Goal: Task Accomplishment & Management: Manage account settings

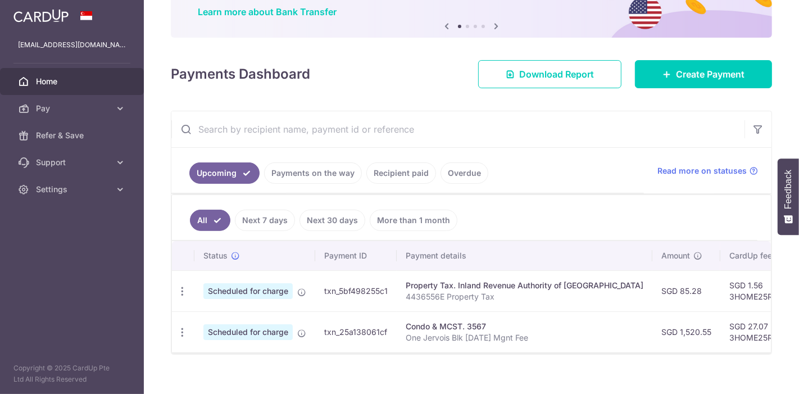
scroll to position [115, 0]
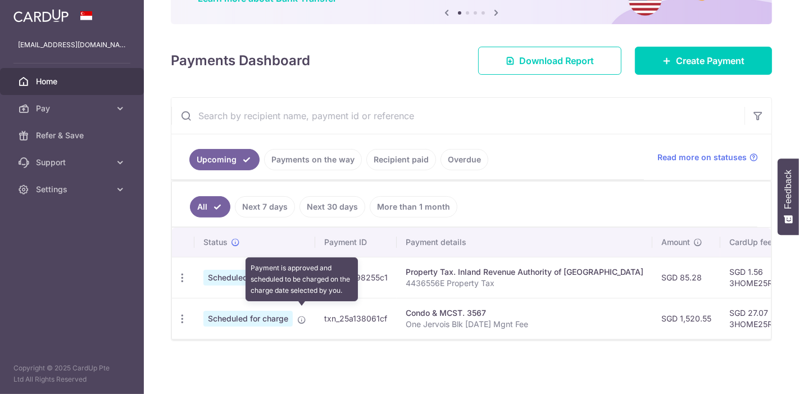
click at [302, 315] on icon at bounding box center [301, 319] width 9 height 9
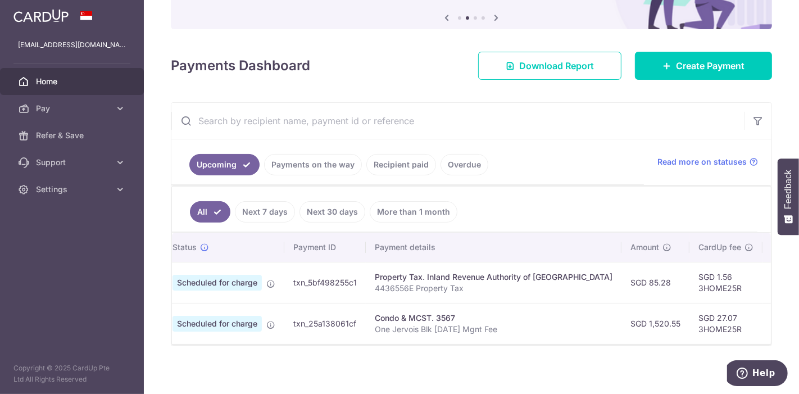
scroll to position [0, 0]
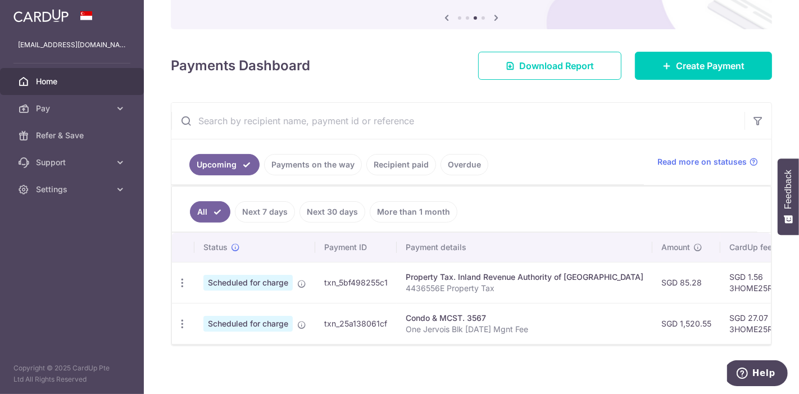
drag, startPoint x: 391, startPoint y: 328, endPoint x: 321, endPoint y: 324, distance: 69.2
click at [321, 324] on td "txn_25a138061cf" at bounding box center [355, 323] width 81 height 41
click at [329, 325] on td "txn_25a138061cf" at bounding box center [355, 323] width 81 height 41
drag, startPoint x: 324, startPoint y: 323, endPoint x: 385, endPoint y: 329, distance: 61.6
click at [385, 329] on td "txn_25a138061cf" at bounding box center [355, 323] width 81 height 41
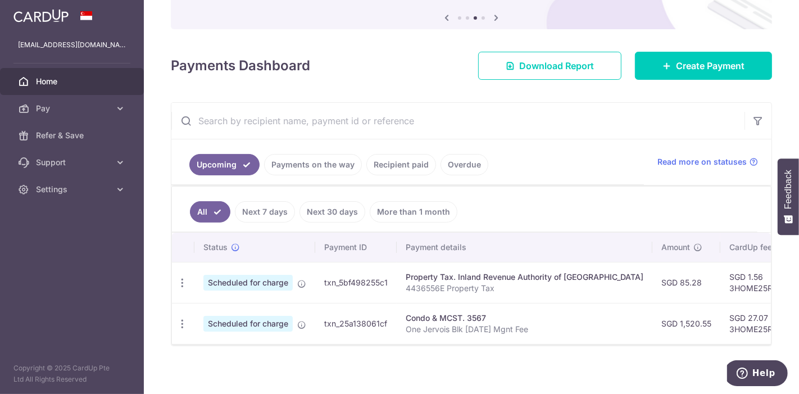
copy td "txn_25a138061cf"
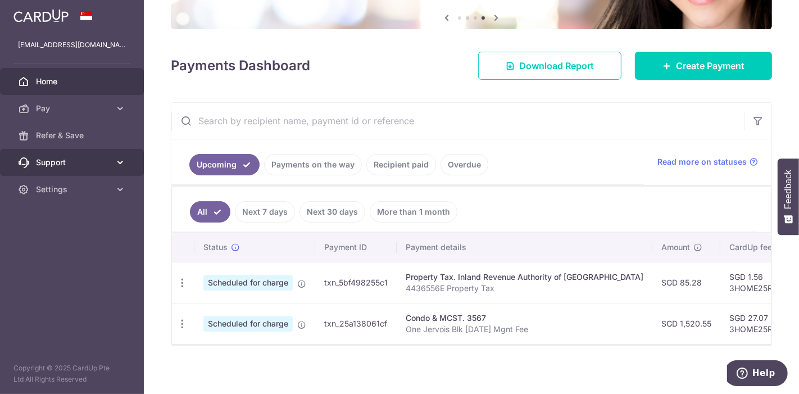
click at [119, 168] on icon at bounding box center [120, 162] width 11 height 11
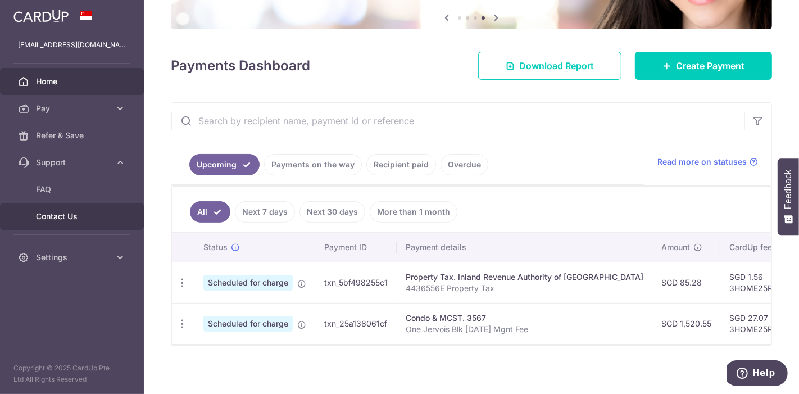
click at [86, 222] on span "Contact Us" at bounding box center [73, 216] width 74 height 11
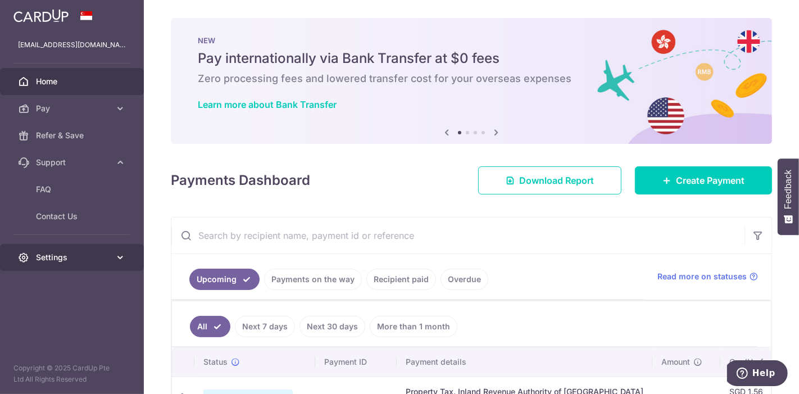
click at [94, 263] on span "Settings" at bounding box center [73, 257] width 74 height 11
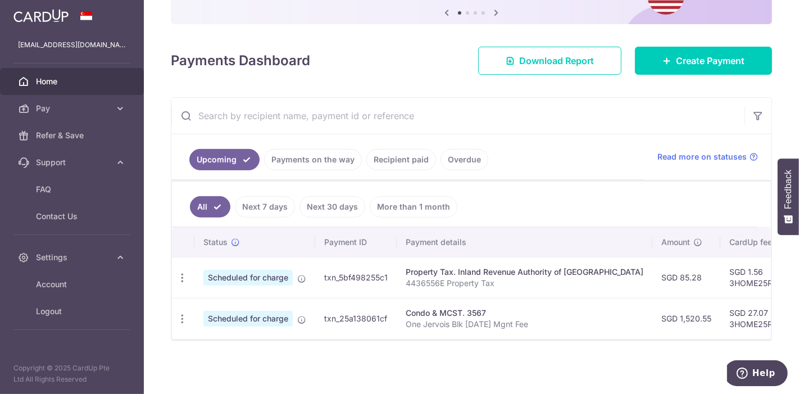
click at [261, 312] on span "Scheduled for charge" at bounding box center [247, 319] width 89 height 16
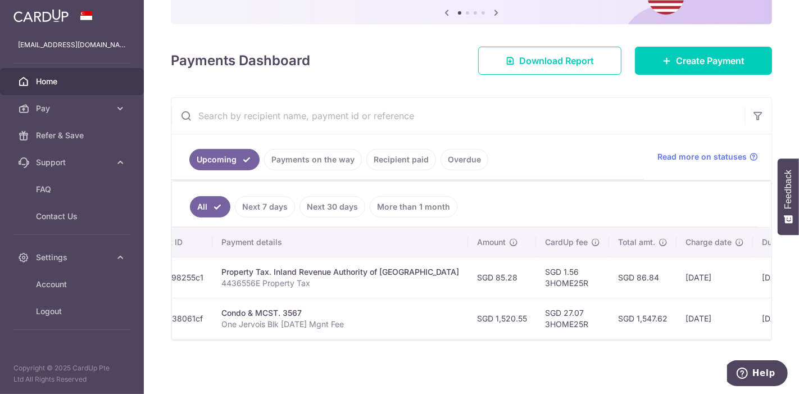
scroll to position [0, 276]
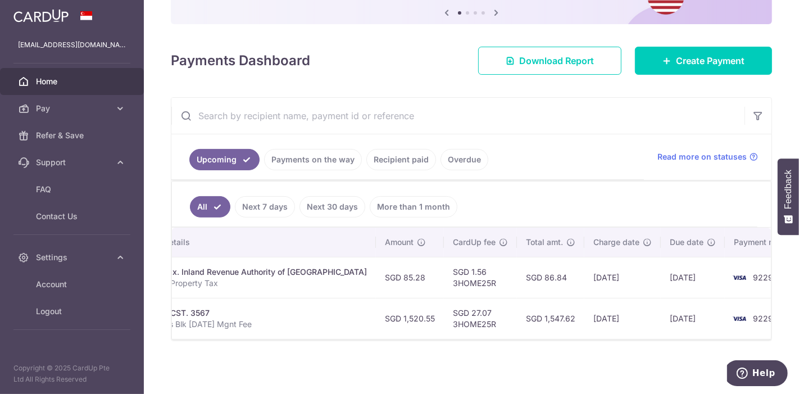
click at [728, 312] on img at bounding box center [739, 318] width 22 height 13
click at [444, 312] on td "SGD 27.07 3HOME25R" at bounding box center [480, 318] width 73 height 41
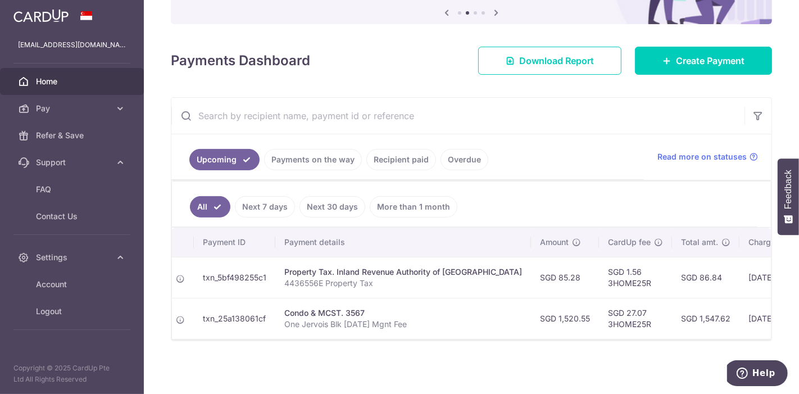
scroll to position [0, 0]
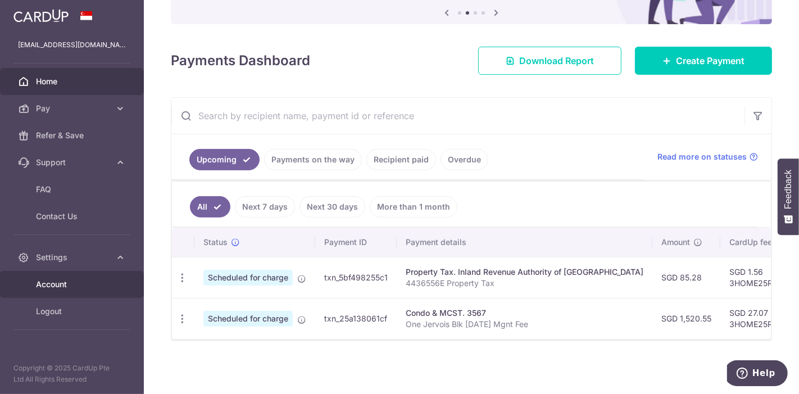
click at [65, 290] on span "Account" at bounding box center [73, 284] width 74 height 11
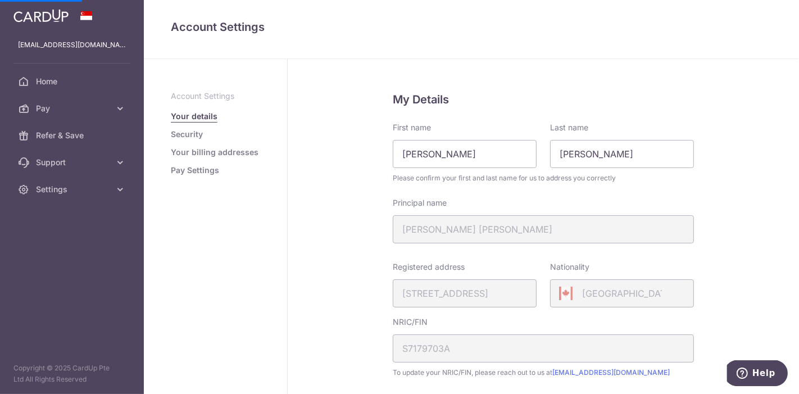
click at [49, 22] on img at bounding box center [40, 15] width 55 height 13
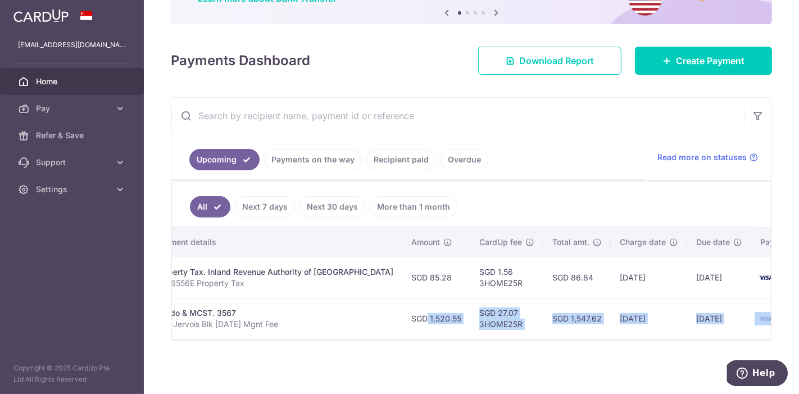
scroll to position [0, 276]
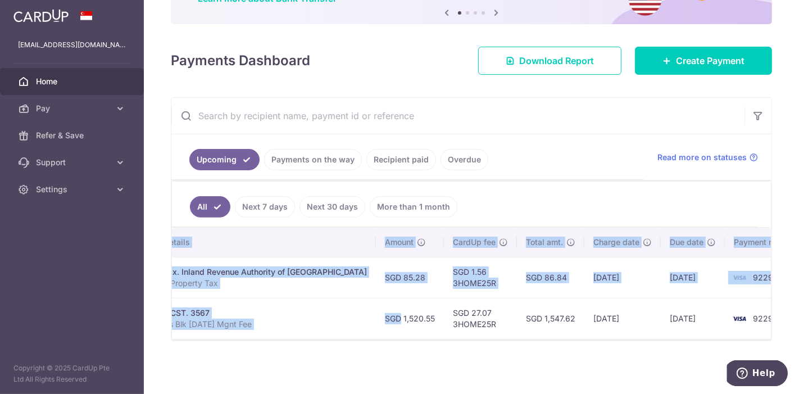
drag, startPoint x: 621, startPoint y: 313, endPoint x: 766, endPoint y: 314, distance: 144.4
click at [766, 314] on div "× Pause Schedule Pause all future payments in this series Pause just this one p…" at bounding box center [471, 197] width 655 height 394
copy table "Status Payment ID Payment details Amount CardUp fee Total amt. Charge date Due …"
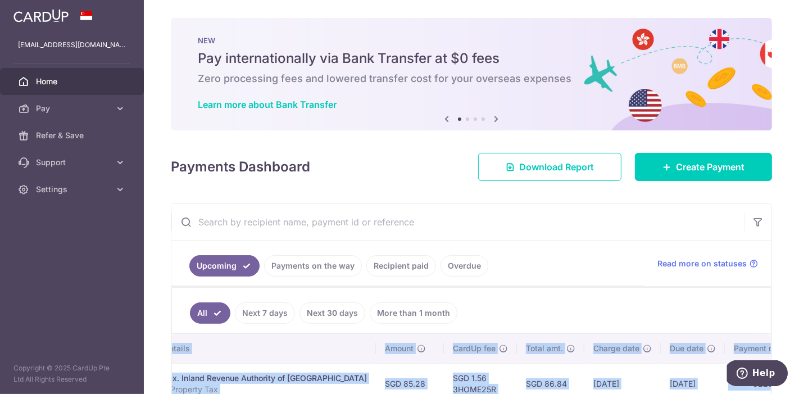
click at [69, 22] on img at bounding box center [40, 15] width 55 height 13
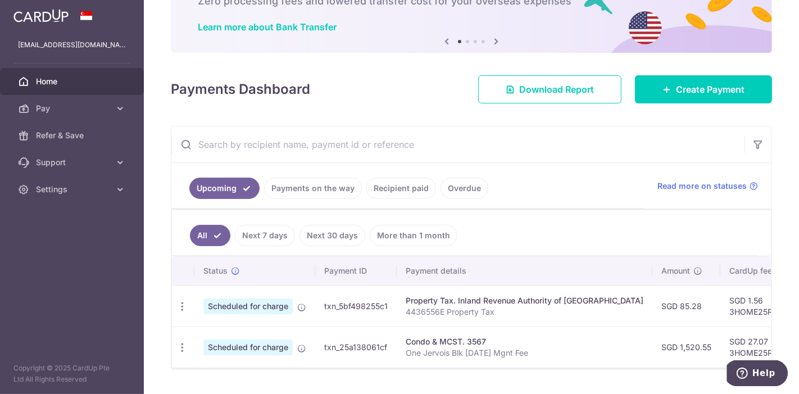
scroll to position [115, 0]
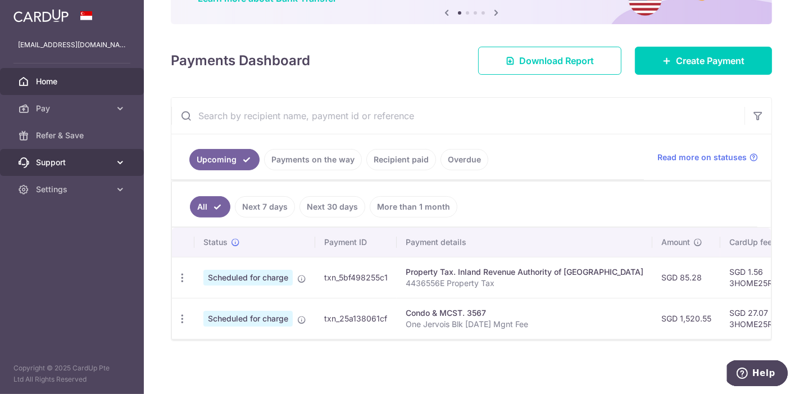
click at [113, 176] on link "Support" at bounding box center [72, 162] width 144 height 27
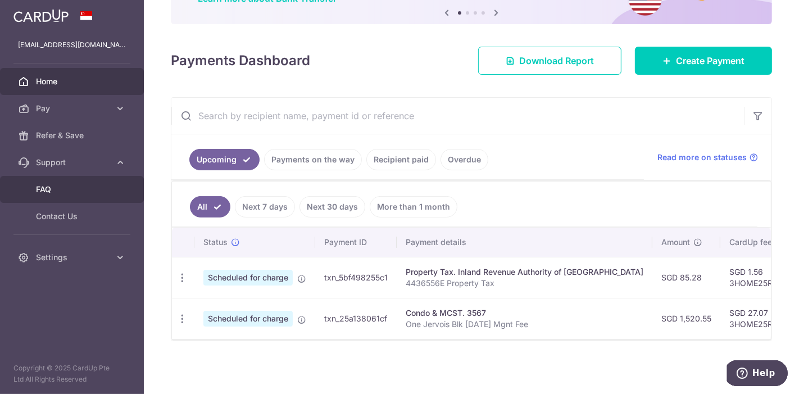
click at [47, 195] on span "FAQ" at bounding box center [73, 189] width 74 height 11
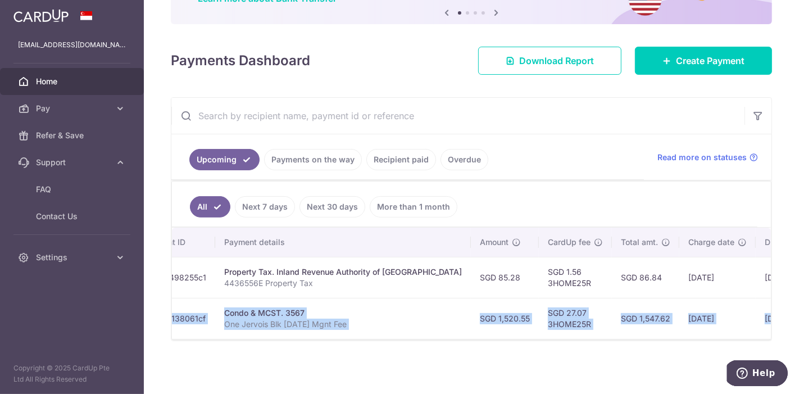
scroll to position [0, 276]
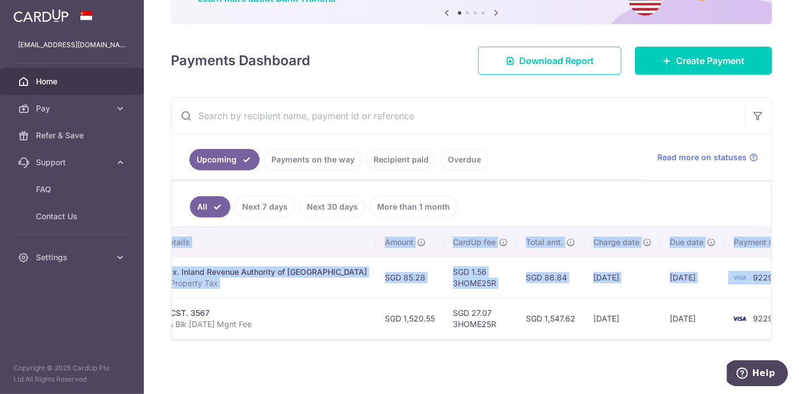
drag, startPoint x: 321, startPoint y: 309, endPoint x: 709, endPoint y: 311, distance: 387.7
click at [767, 313] on div "× Pause Schedule Pause all future payments in this series Pause just this one p…" at bounding box center [471, 197] width 655 height 394
click at [661, 310] on td "30/10/2025" at bounding box center [693, 318] width 64 height 41
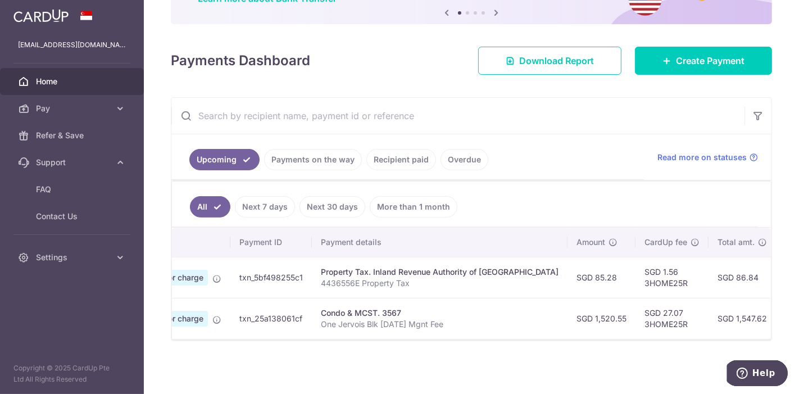
scroll to position [0, 80]
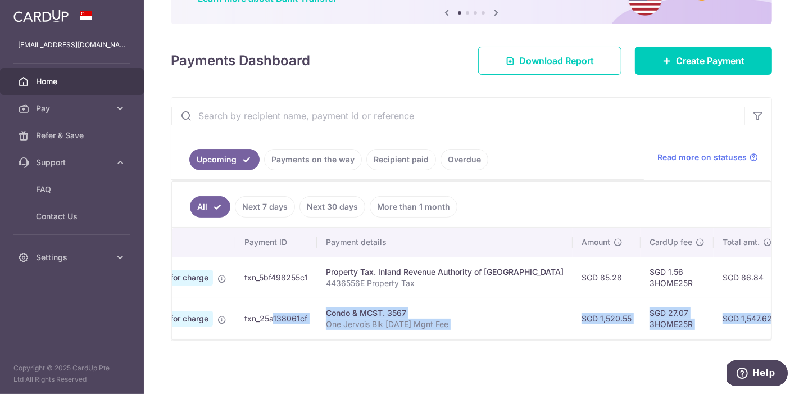
drag, startPoint x: 711, startPoint y: 318, endPoint x: 242, endPoint y: 312, distance: 469.2
click at [242, 312] on tr "Update payment Cancel payment Scheduled for charge txn_25a138061cf Condo & MCST…" at bounding box center [549, 318] width 915 height 41
copy tr "txn_25a138061cf Condo & MCST. 3567 One Jervois Blk 9-07-19 Mgnt Fee SGD 1,520.5…"
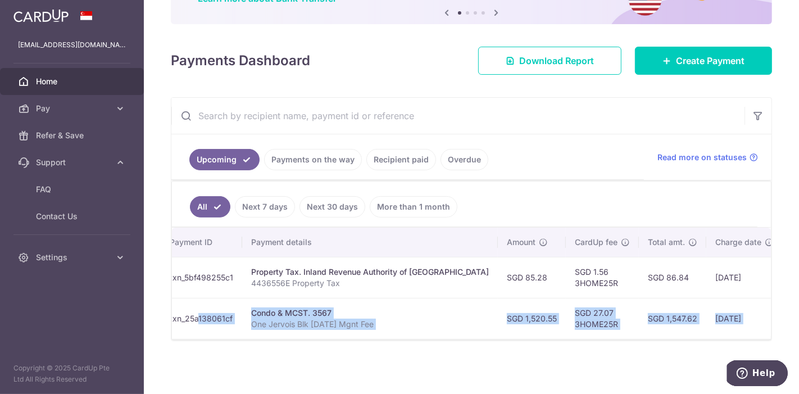
scroll to position [0, 276]
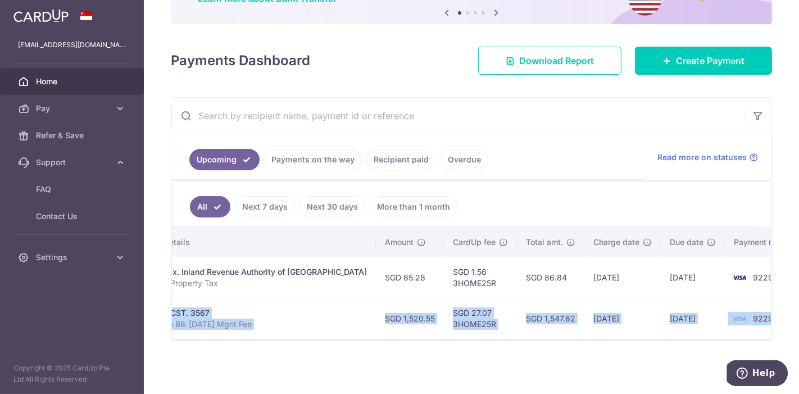
drag, startPoint x: 721, startPoint y: 284, endPoint x: 777, endPoint y: 283, distance: 55.1
click at [777, 283] on div "× Pause Schedule Pause all future payments in this series Pause just this one p…" at bounding box center [471, 197] width 655 height 394
click at [754, 280] on td "9229" at bounding box center [767, 277] width 85 height 41
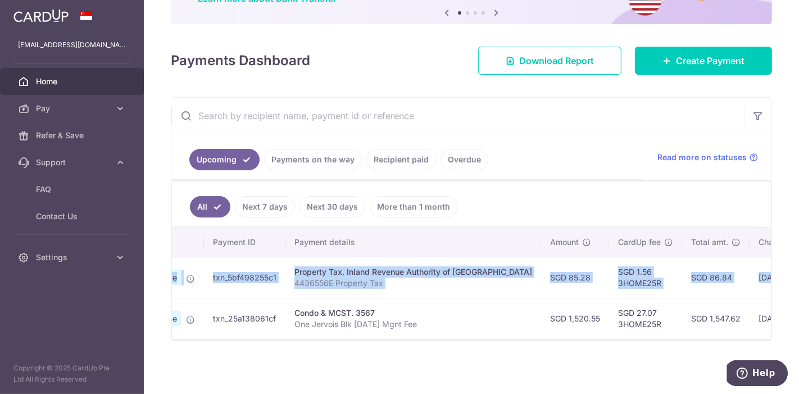
scroll to position [0, 0]
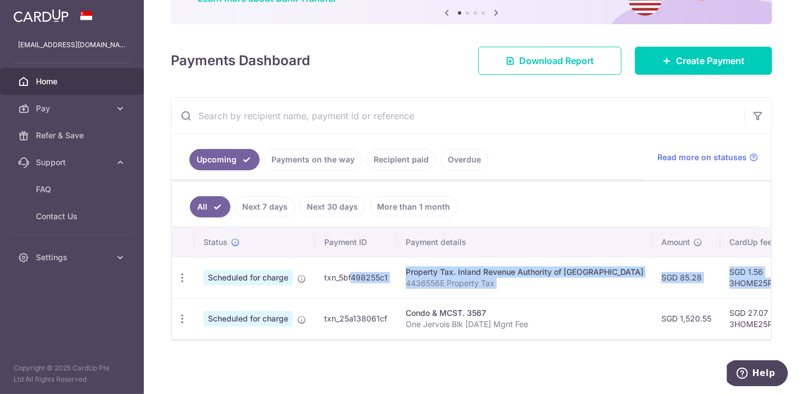
drag, startPoint x: 717, startPoint y: 275, endPoint x: 323, endPoint y: 270, distance: 394.5
click at [323, 270] on tr "Update payment Cancel payment Scheduled for charge txn_5bf498255c1 Property Tax…" at bounding box center [629, 277] width 915 height 41
copy tr "txn_5bf498255c1 Property Tax. Inland Revenue Authority of Singapore 4436556E Pr…"
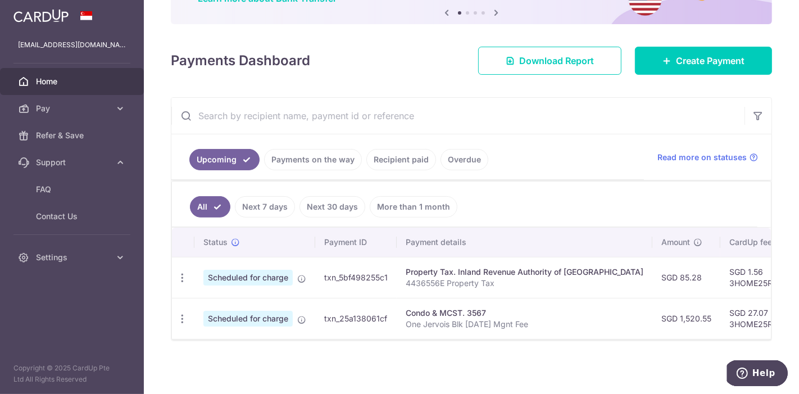
click at [214, 196] on link "All" at bounding box center [210, 206] width 40 height 21
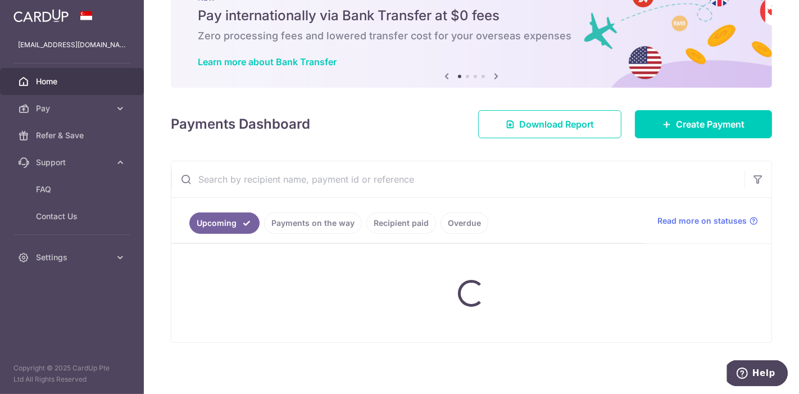
scroll to position [115, 0]
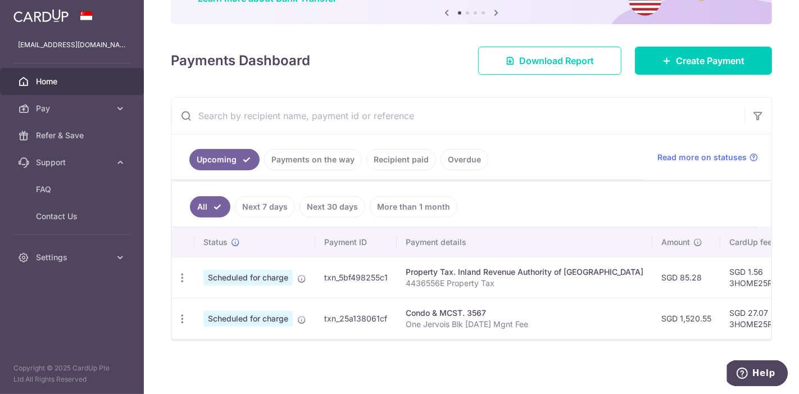
click at [265, 270] on span "Scheduled for charge" at bounding box center [247, 278] width 89 height 16
click at [352, 265] on td "txn_5bf498255c1" at bounding box center [355, 277] width 81 height 41
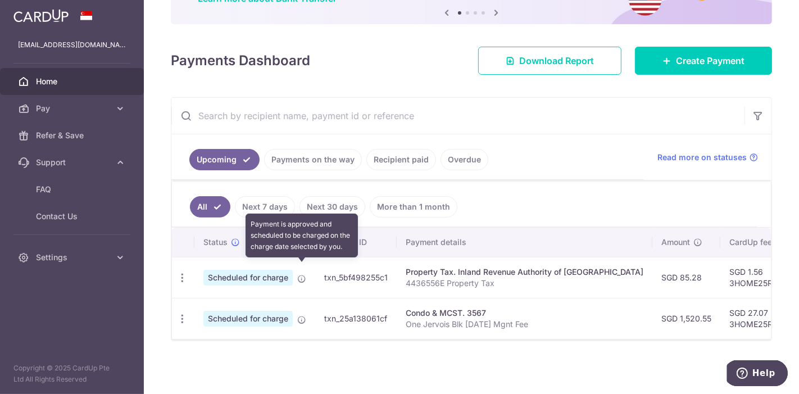
click at [300, 274] on icon at bounding box center [301, 278] width 9 height 9
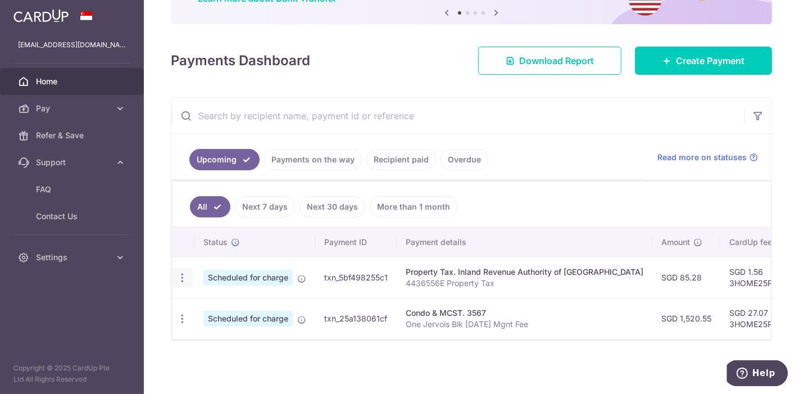
click at [180, 272] on icon "button" at bounding box center [182, 278] width 12 height 12
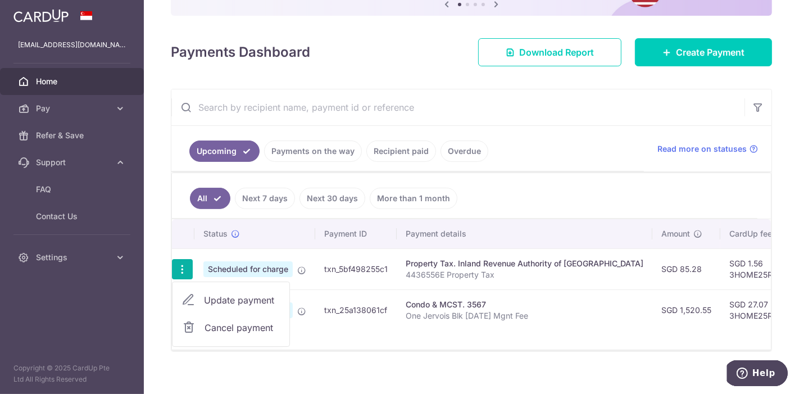
click at [367, 246] on th "Payment ID" at bounding box center [355, 233] width 81 height 29
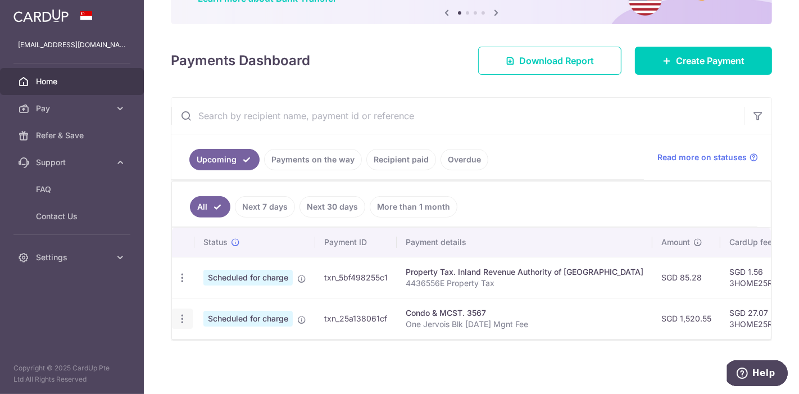
click at [183, 313] on icon "button" at bounding box center [182, 319] width 12 height 12
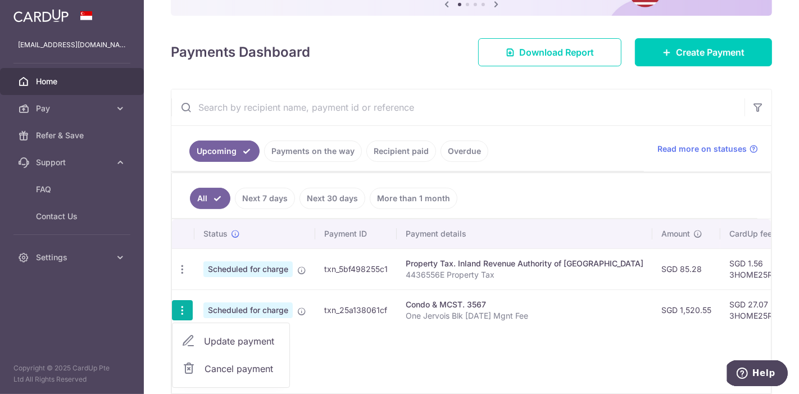
click at [228, 343] on span "Update payment" at bounding box center [242, 340] width 76 height 13
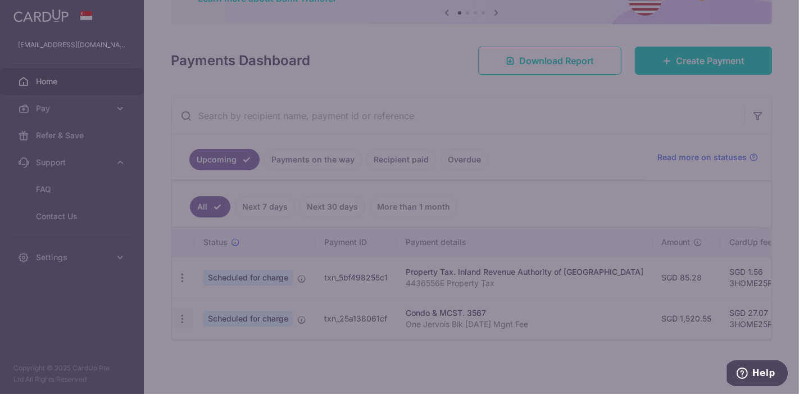
radio input "true"
type input "3HOME25R"
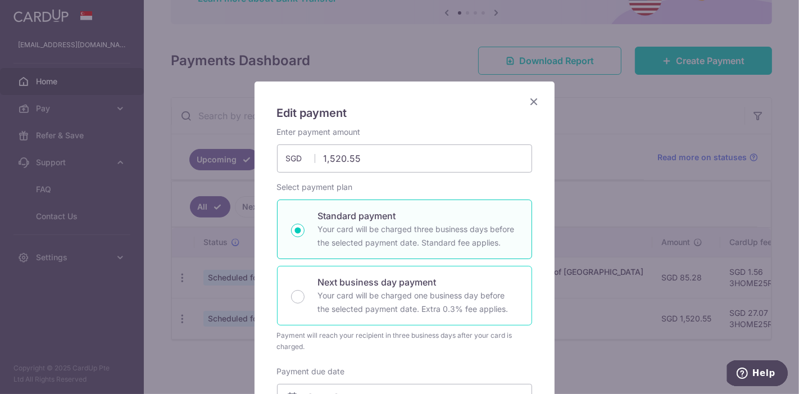
radio input "true"
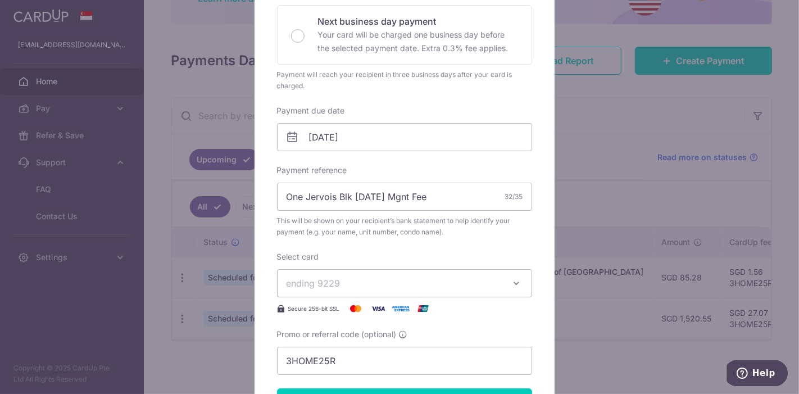
scroll to position [257, 0]
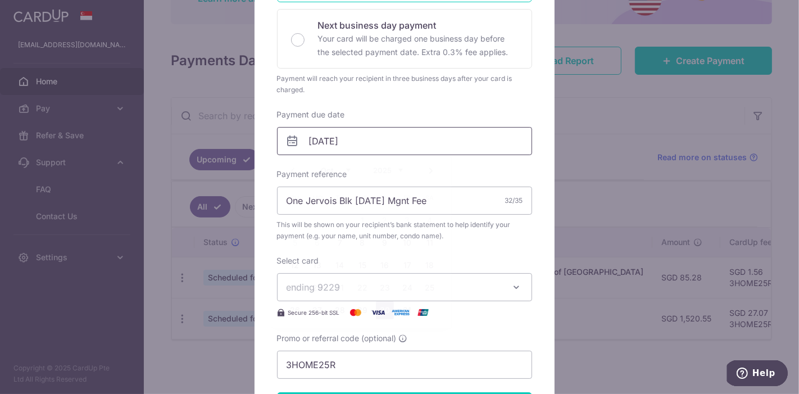
click at [321, 138] on input "30/10/2025" at bounding box center [404, 141] width 255 height 28
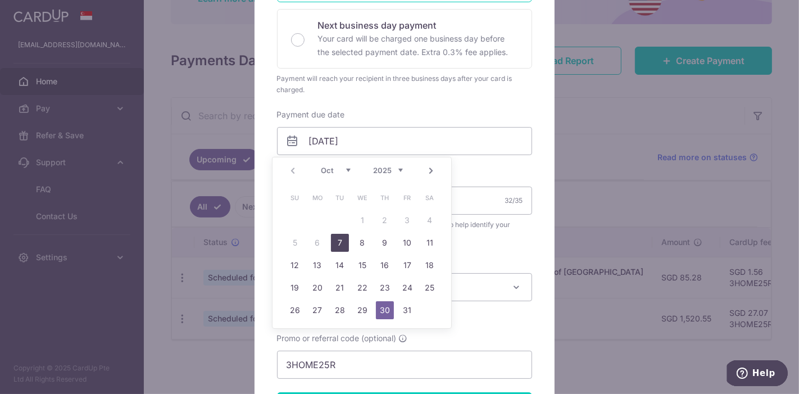
click at [336, 240] on link "7" at bounding box center [340, 243] width 18 height 18
type input "[DATE]"
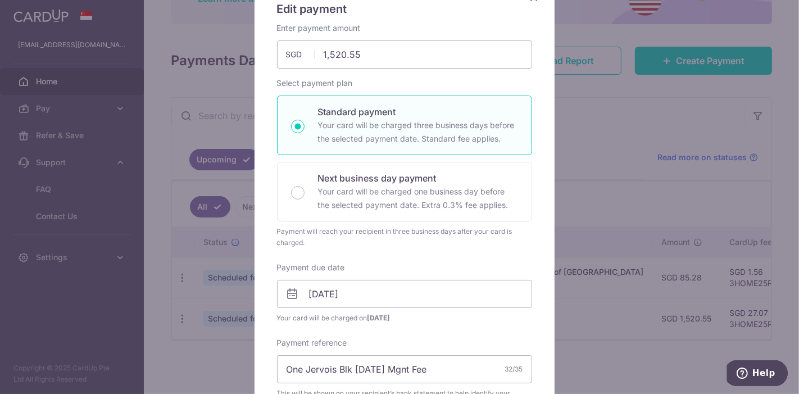
scroll to position [102, 0]
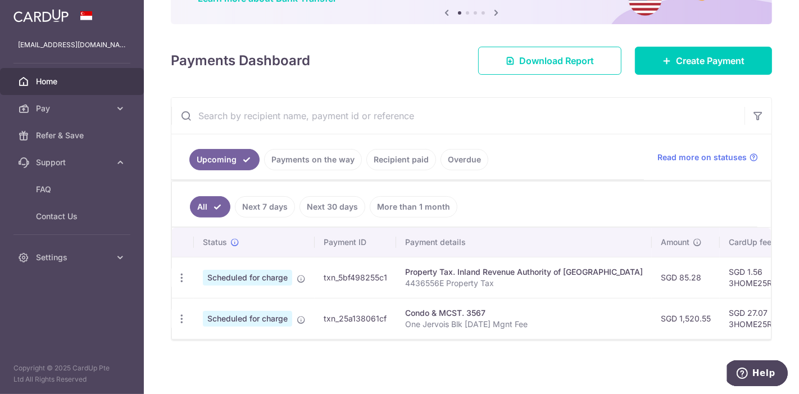
scroll to position [0, 0]
click at [178, 313] on icon "button" at bounding box center [182, 319] width 12 height 12
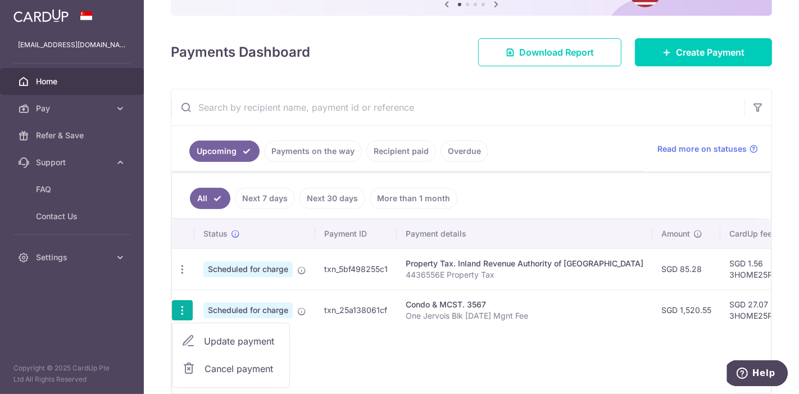
click at [213, 343] on span "Update payment" at bounding box center [242, 340] width 76 height 13
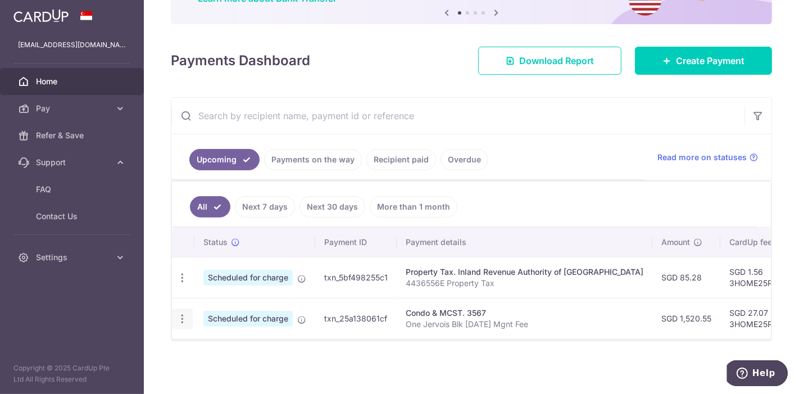
radio input "true"
type input "30/10/2025"
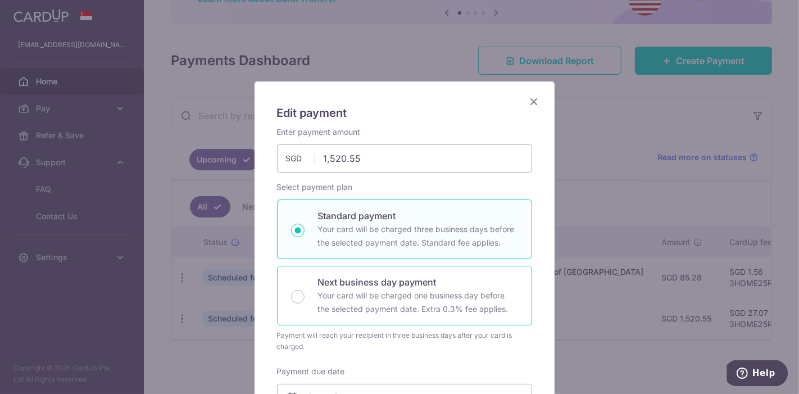
radio input "true"
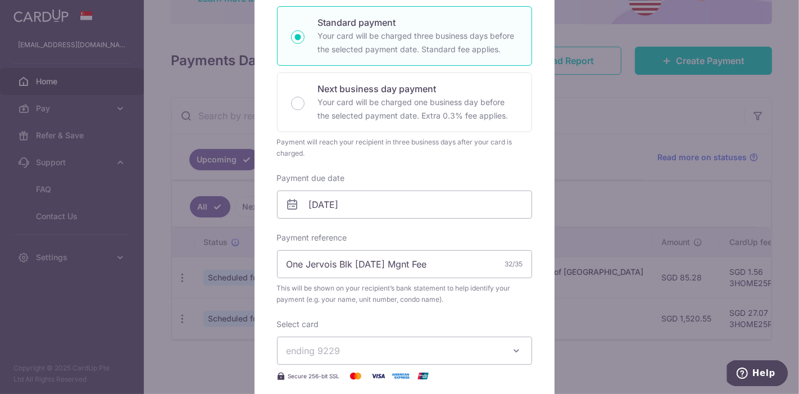
scroll to position [215, 0]
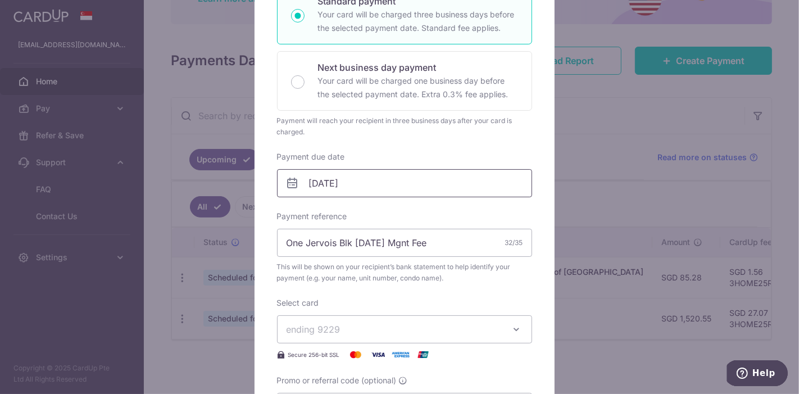
click at [314, 182] on input "30/10/2025" at bounding box center [404, 183] width 255 height 28
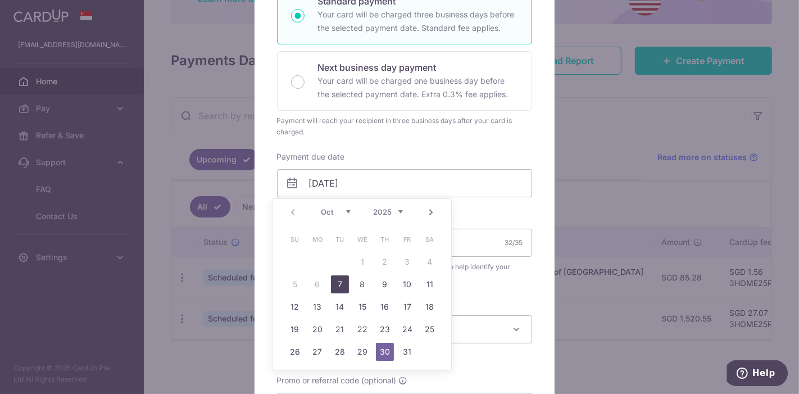
click at [340, 282] on link "7" at bounding box center [340, 284] width 18 height 18
type input "[DATE]"
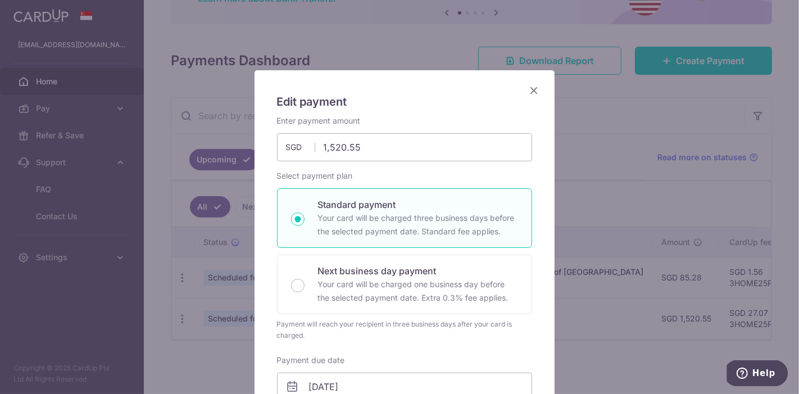
scroll to position [0, 0]
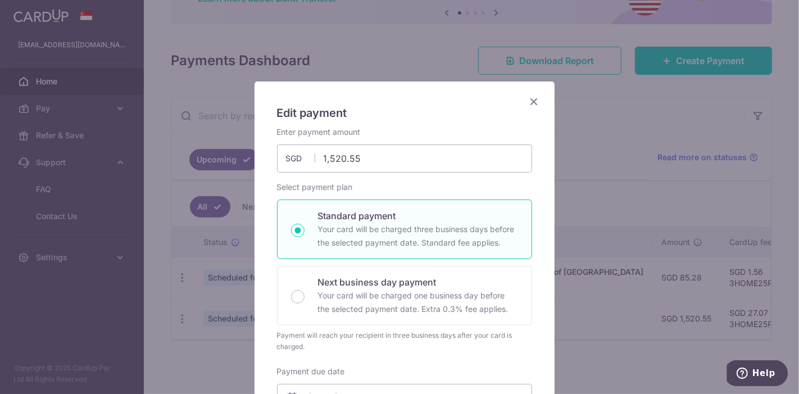
click at [533, 97] on icon "Close" at bounding box center [534, 101] width 13 height 14
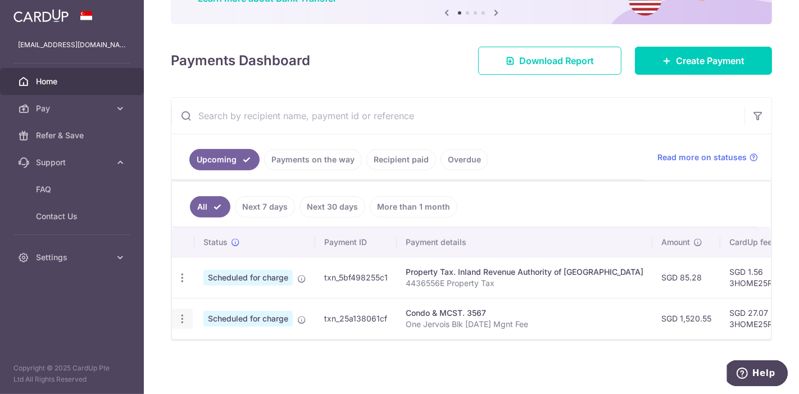
click at [179, 313] on icon "button" at bounding box center [182, 319] width 12 height 12
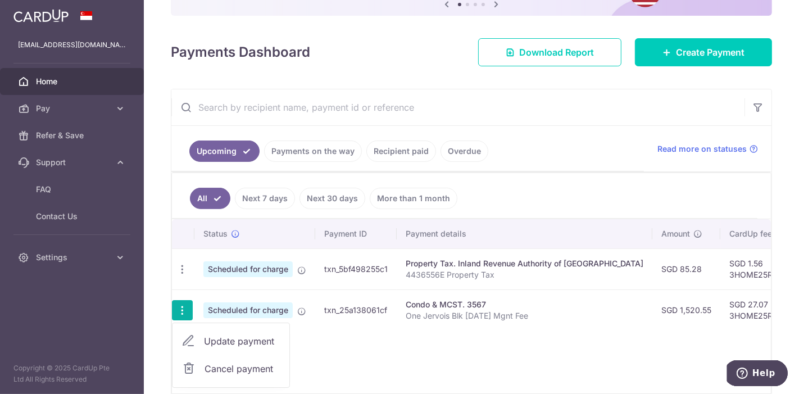
click at [207, 340] on span "Update payment" at bounding box center [242, 340] width 76 height 13
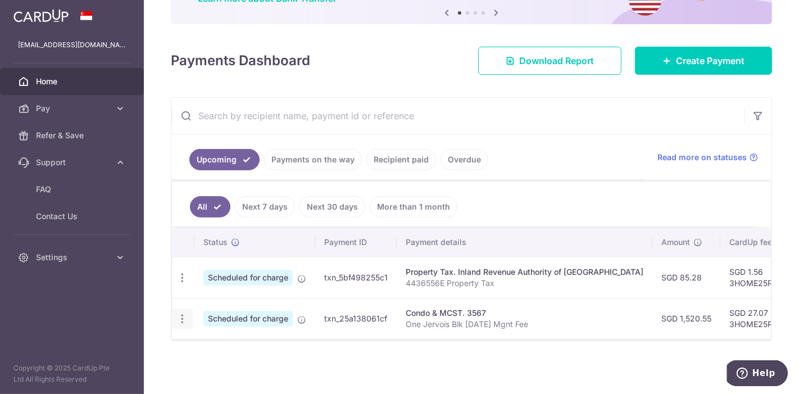
radio input "true"
type input "30/10/2025"
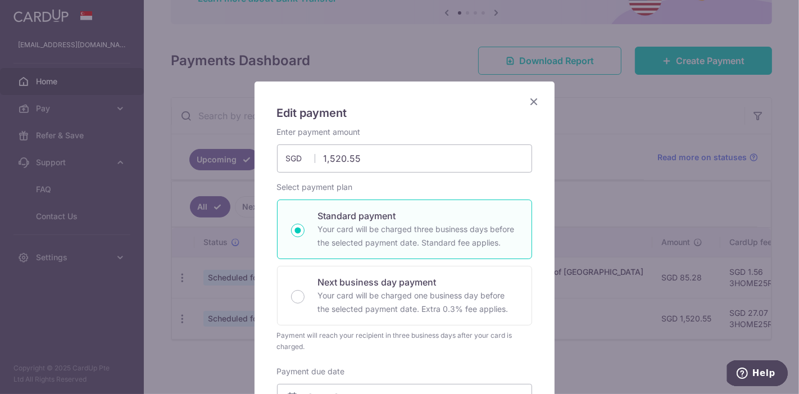
radio input "true"
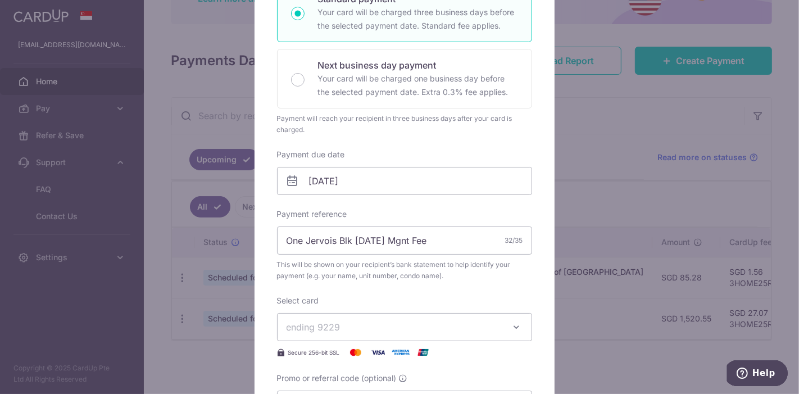
scroll to position [240, 0]
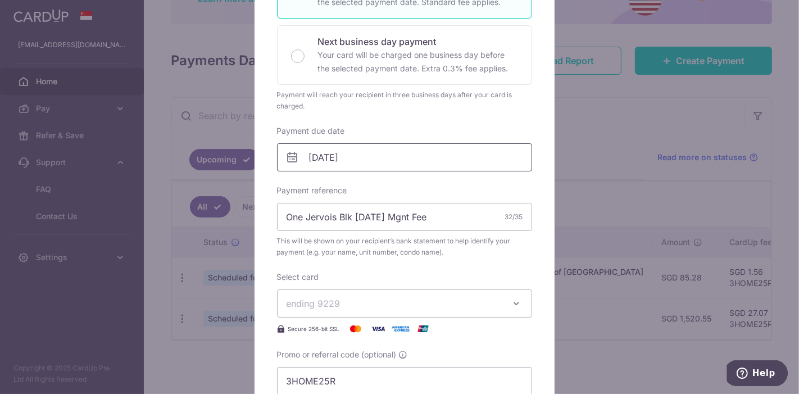
click at [316, 160] on input "30/10/2025" at bounding box center [404, 157] width 255 height 28
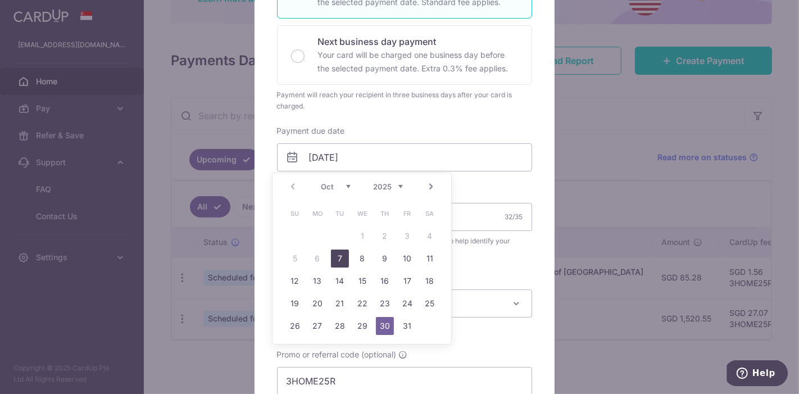
click at [338, 259] on link "7" at bounding box center [340, 258] width 18 height 18
type input "[DATE]"
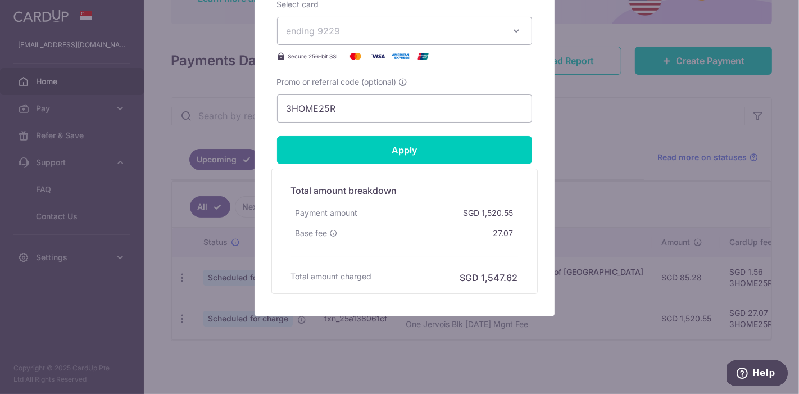
scroll to position [530, 0]
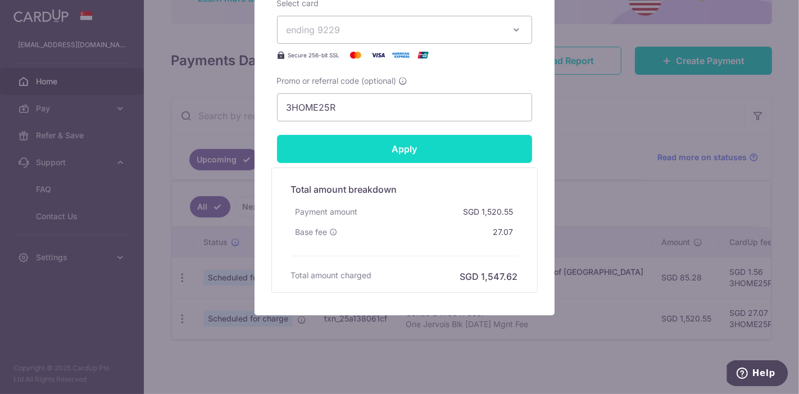
click at [451, 146] on input "Apply" at bounding box center [404, 149] width 255 height 28
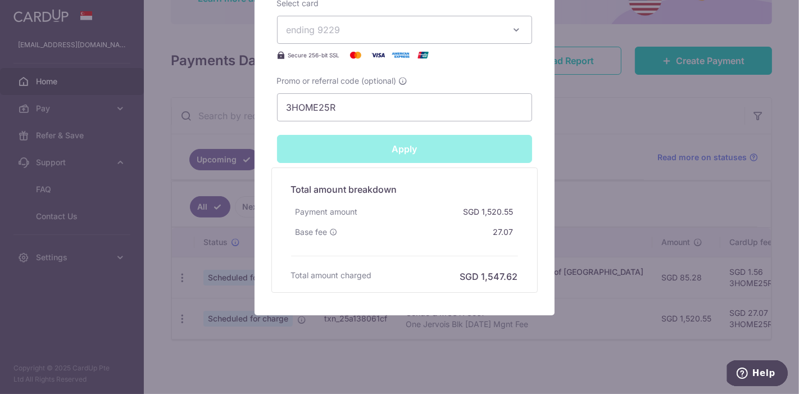
type input "Successfully Applied"
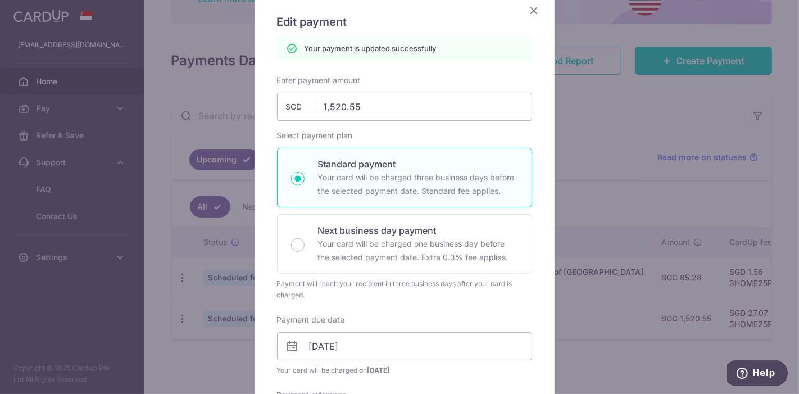
scroll to position [4, 0]
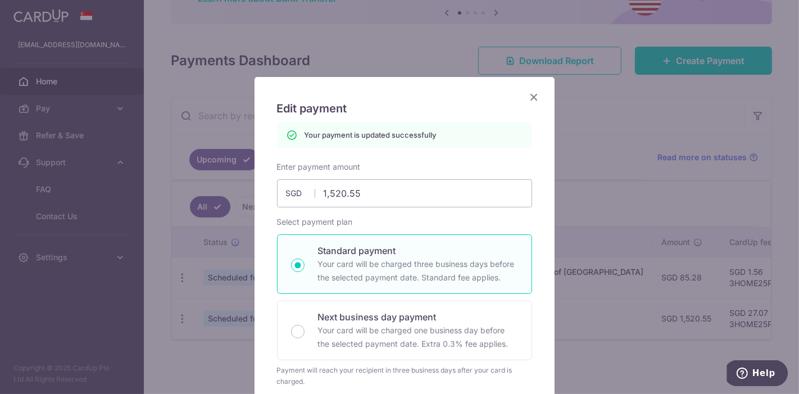
click at [531, 97] on icon "Close" at bounding box center [534, 97] width 13 height 14
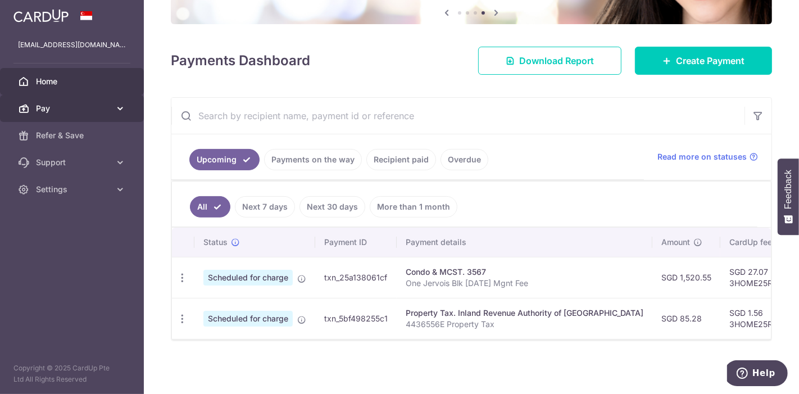
click at [107, 114] on span "Pay" at bounding box center [73, 108] width 74 height 11
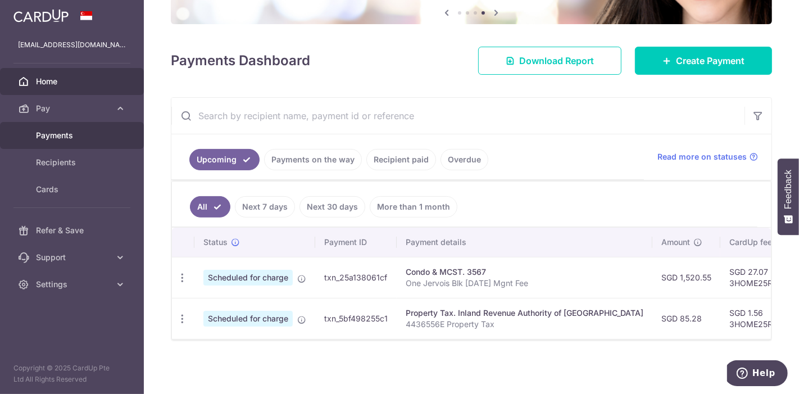
click at [63, 141] on span "Payments" at bounding box center [73, 135] width 74 height 11
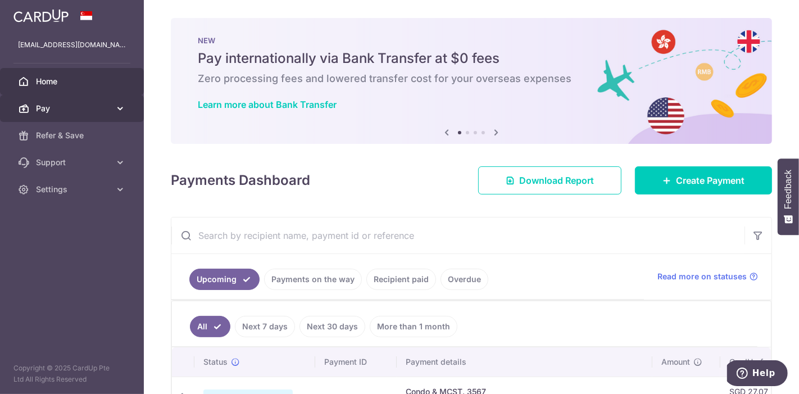
click at [116, 114] on icon at bounding box center [120, 108] width 11 height 11
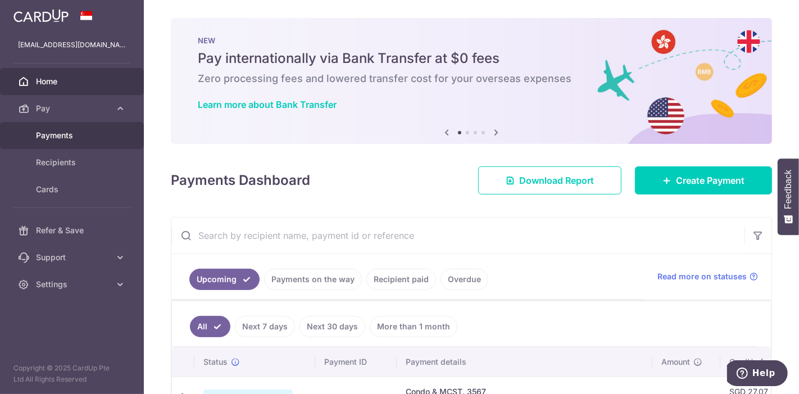
click at [75, 141] on span "Payments" at bounding box center [73, 135] width 74 height 11
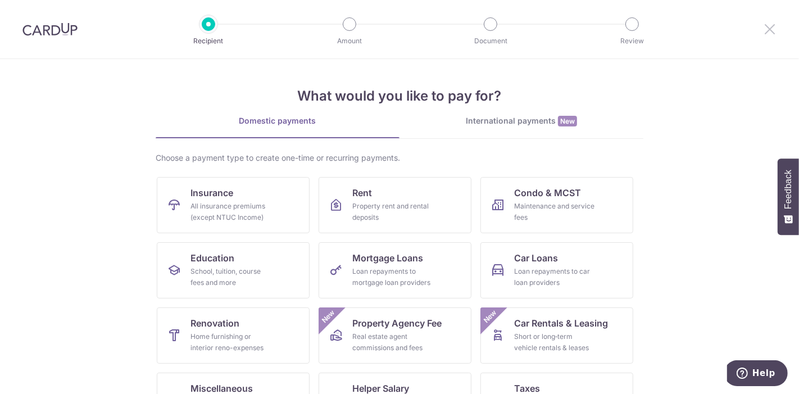
click at [769, 28] on icon at bounding box center [769, 29] width 13 height 14
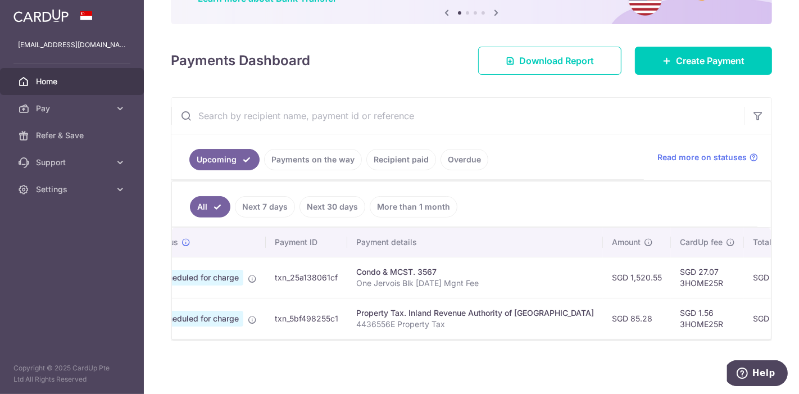
scroll to position [0, 66]
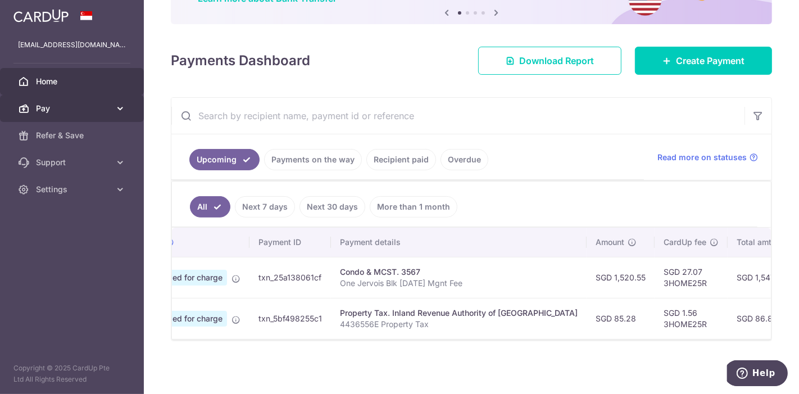
click at [120, 114] on icon at bounding box center [120, 108] width 11 height 11
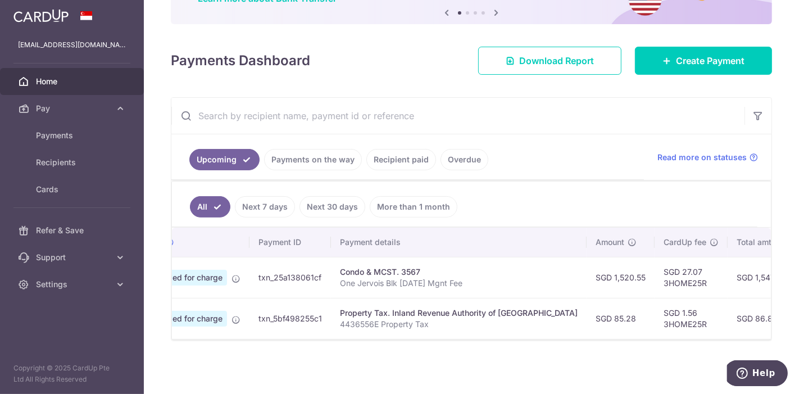
click at [583, 134] on ul "Upcoming Payments on the way Recipient paid Overdue" at bounding box center [407, 157] width 473 height 46
click at [409, 155] on link "Recipient paid" at bounding box center [401, 159] width 70 height 21
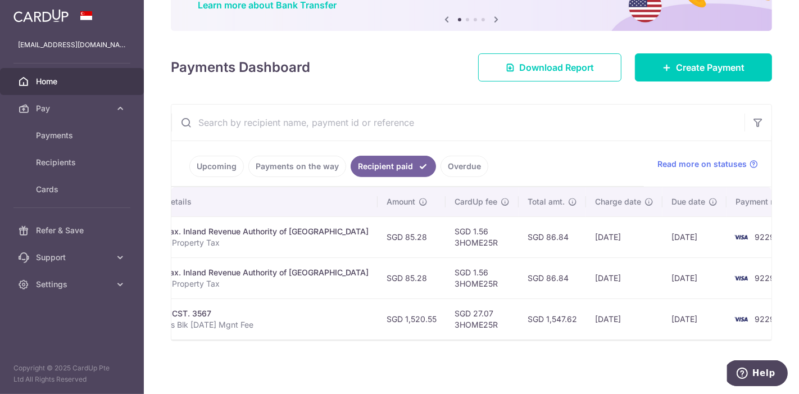
scroll to position [0, 249]
click at [203, 156] on link "Upcoming" at bounding box center [216, 166] width 55 height 21
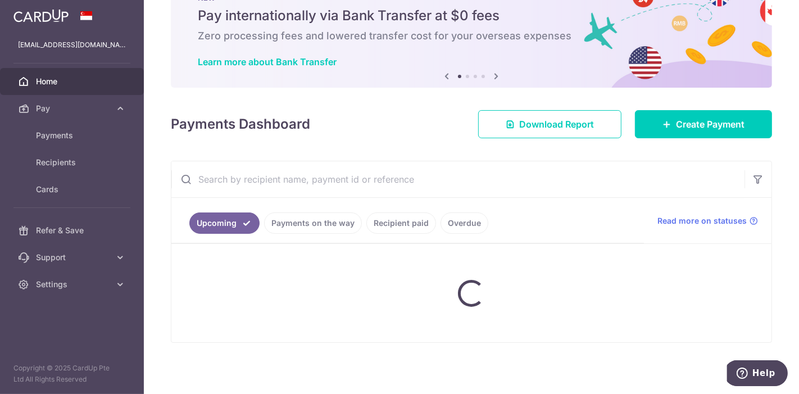
scroll to position [111, 0]
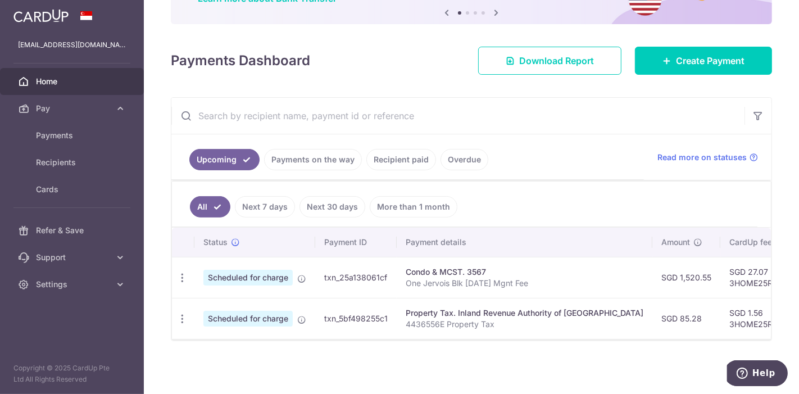
click at [491, 356] on div "× Pause Schedule Pause all future payments in this series Pause just this one p…" at bounding box center [471, 197] width 655 height 394
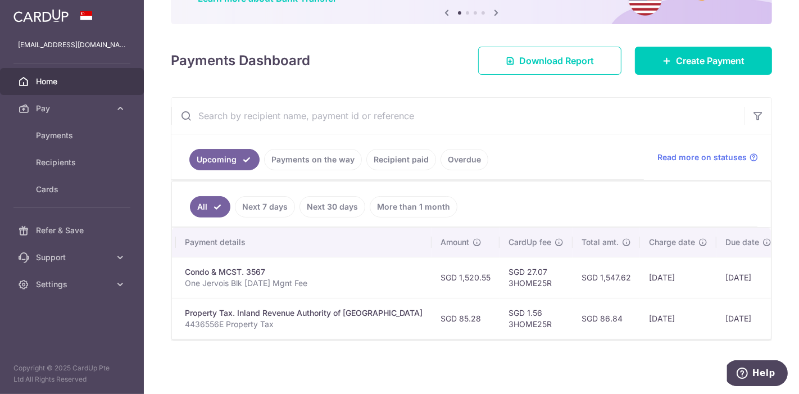
scroll to position [0, 0]
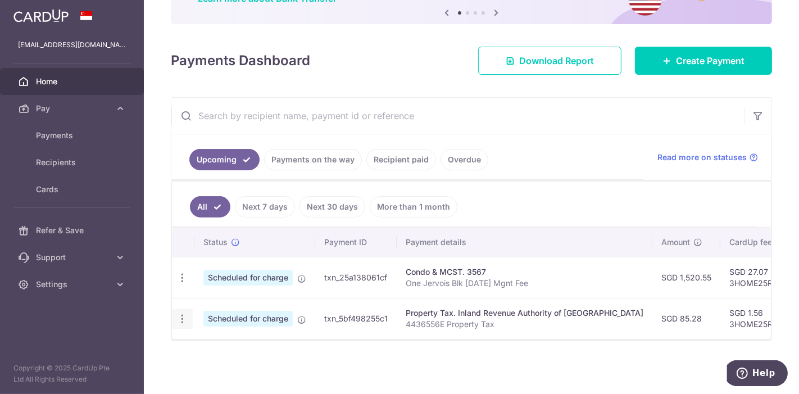
click at [181, 316] on icon "button" at bounding box center [182, 319] width 12 height 12
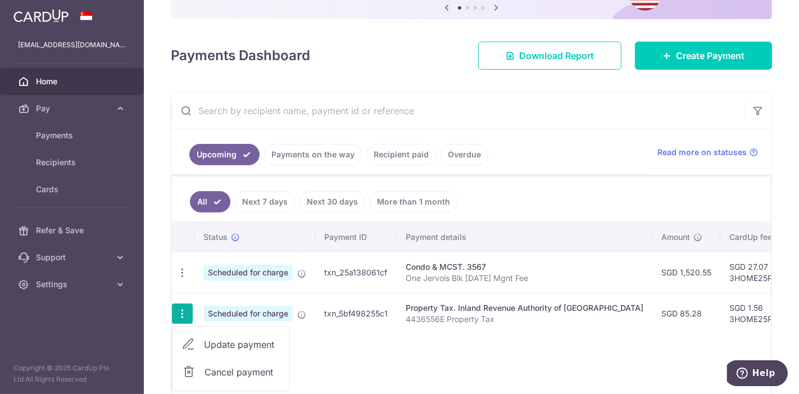
click at [216, 346] on span "Update payment" at bounding box center [242, 344] width 76 height 13
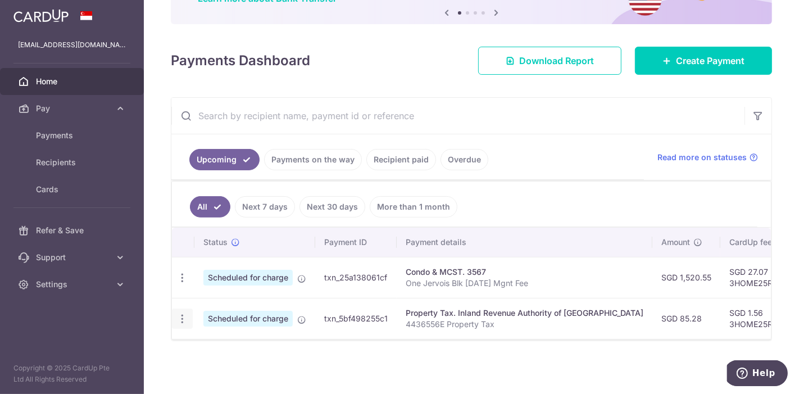
radio input "true"
type input "85.28"
type input "25/10/2025"
type input "4436556E"
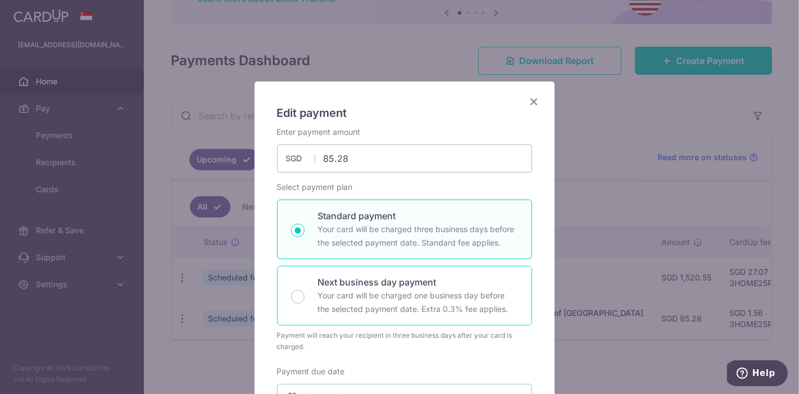
type input "3HOME25R"
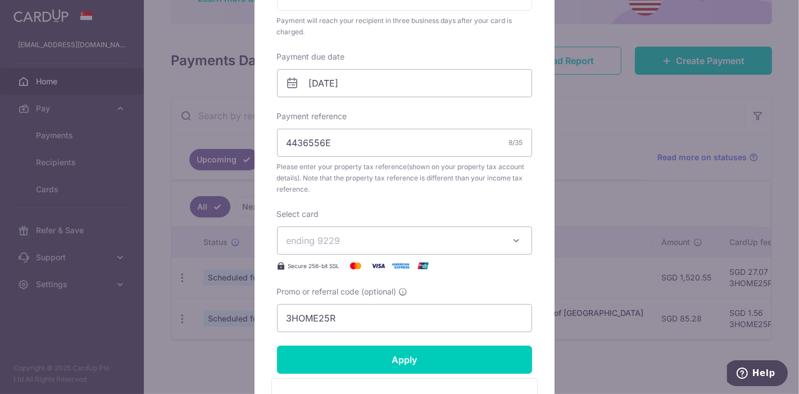
scroll to position [331, 0]
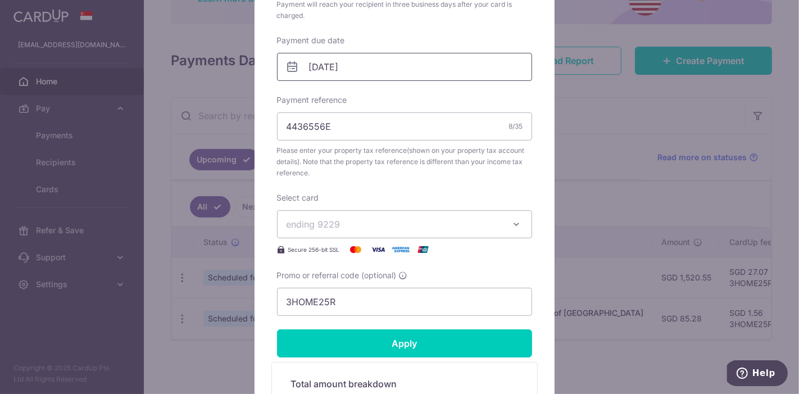
click at [335, 67] on input "25/10/2025" at bounding box center [404, 67] width 255 height 28
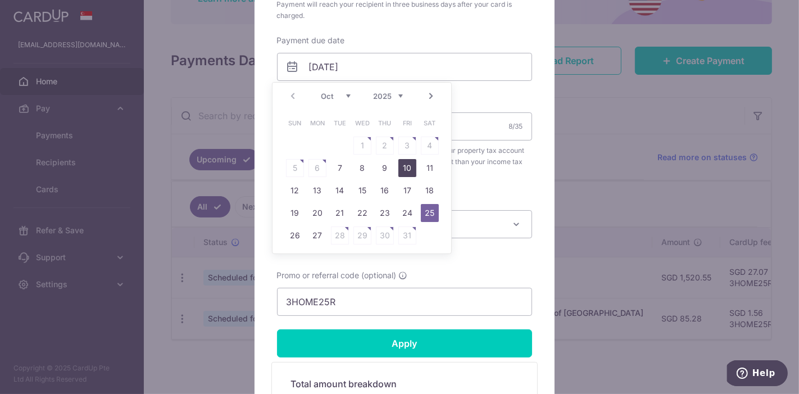
click at [403, 165] on link "10" at bounding box center [407, 168] width 18 height 18
type input "[DATE]"
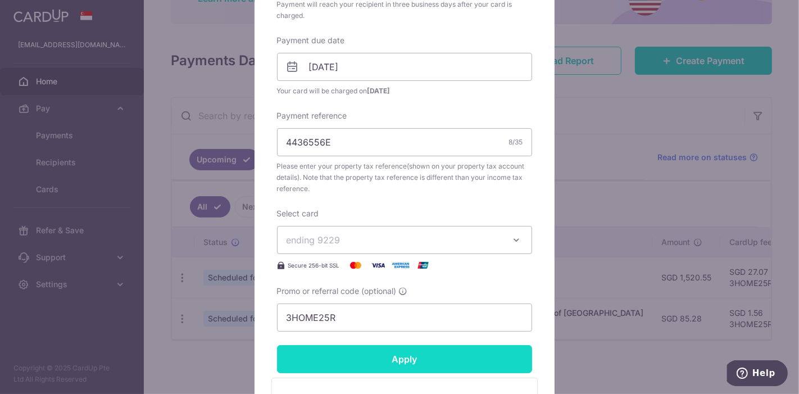
click at [404, 356] on input "Apply" at bounding box center [404, 359] width 255 height 28
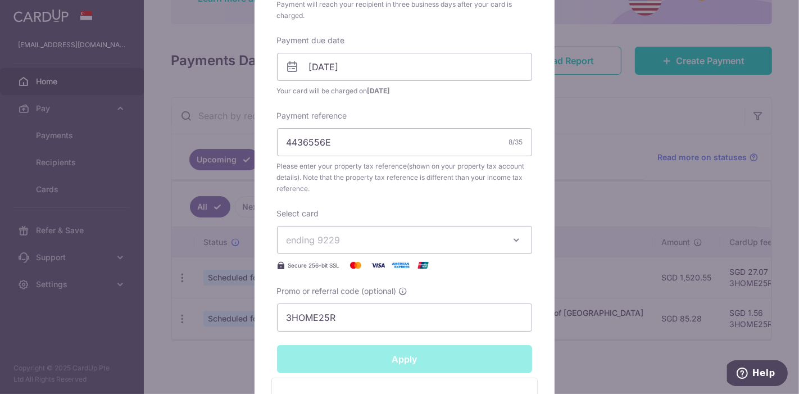
type input "Successfully Applied"
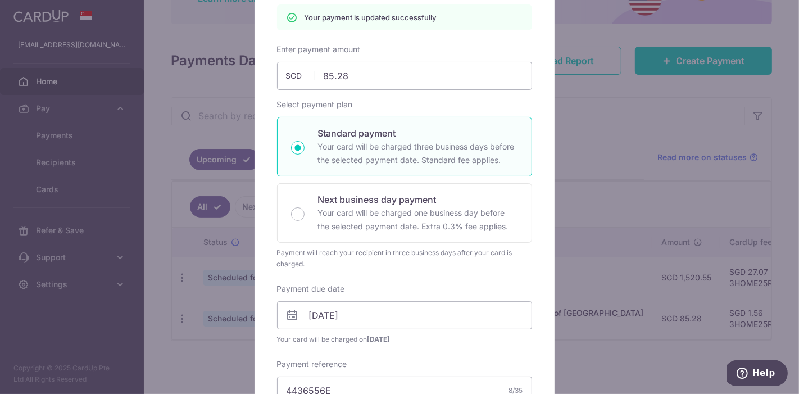
scroll to position [0, 0]
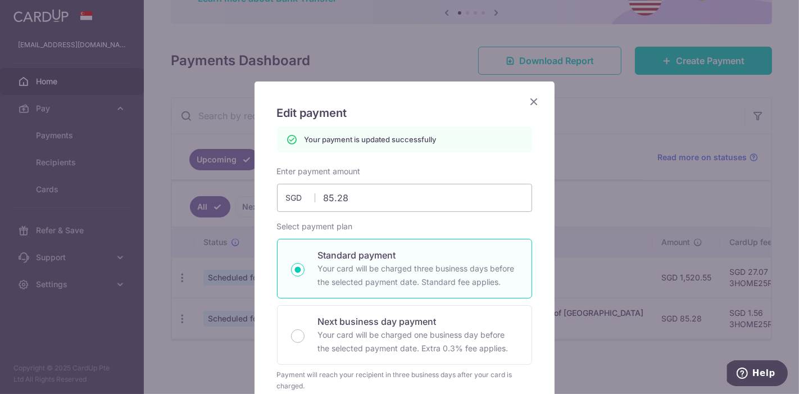
click at [528, 105] on icon "Close" at bounding box center [534, 101] width 13 height 14
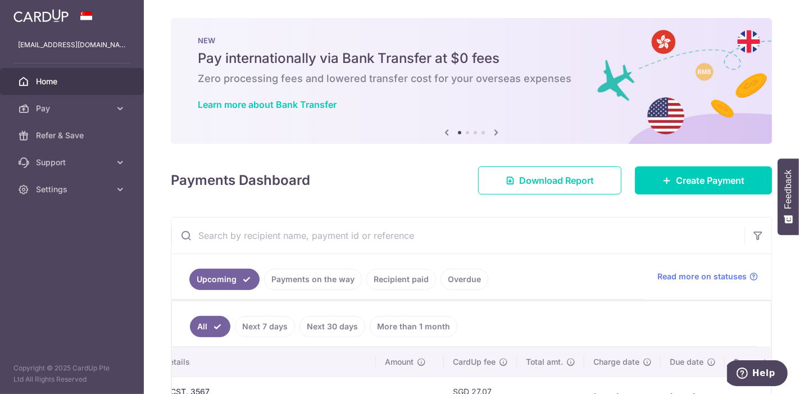
click at [103, 87] on span "Home" at bounding box center [73, 81] width 74 height 11
